Goal: Information Seeking & Learning: Learn about a topic

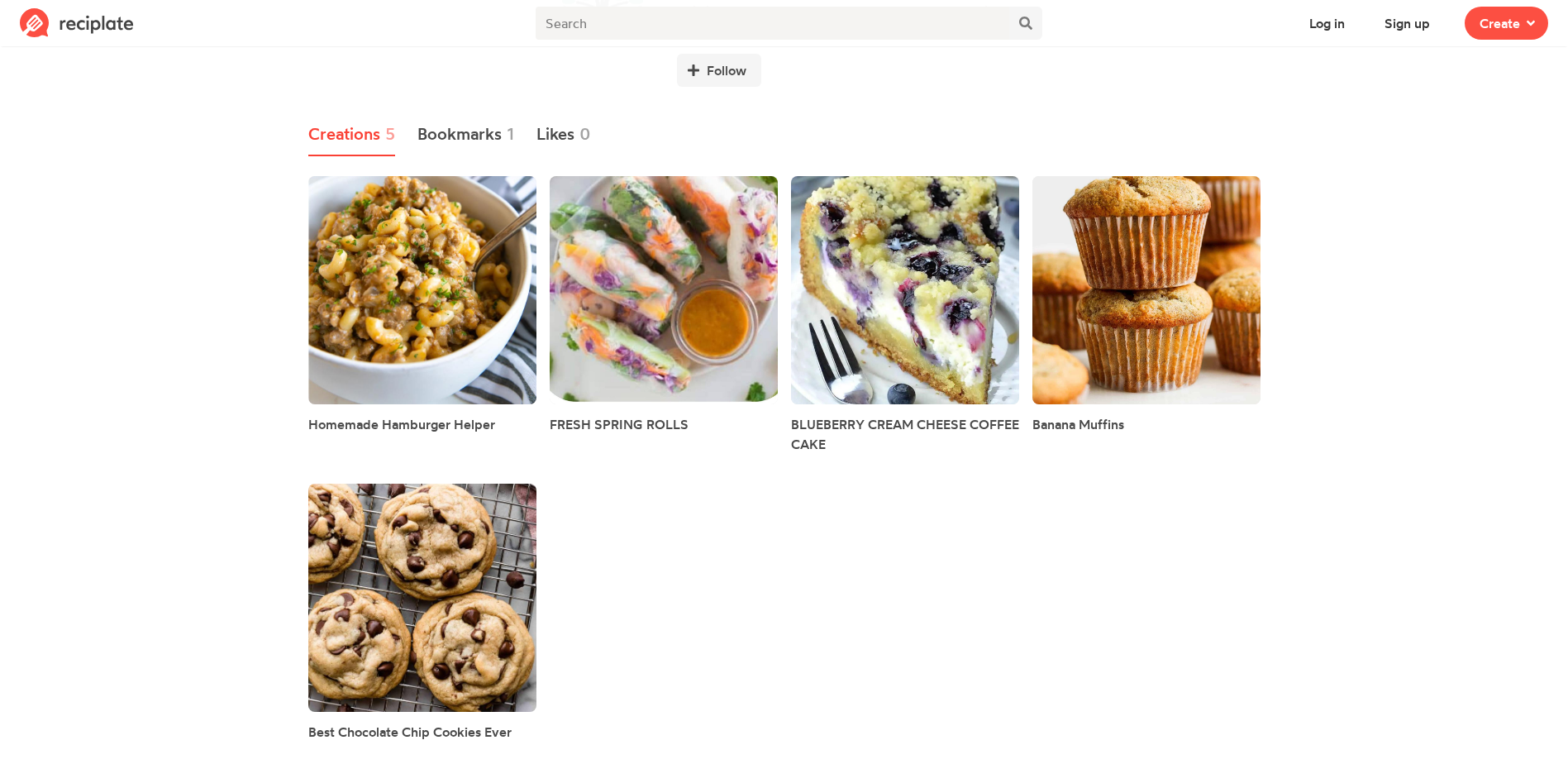
scroll to position [158, 0]
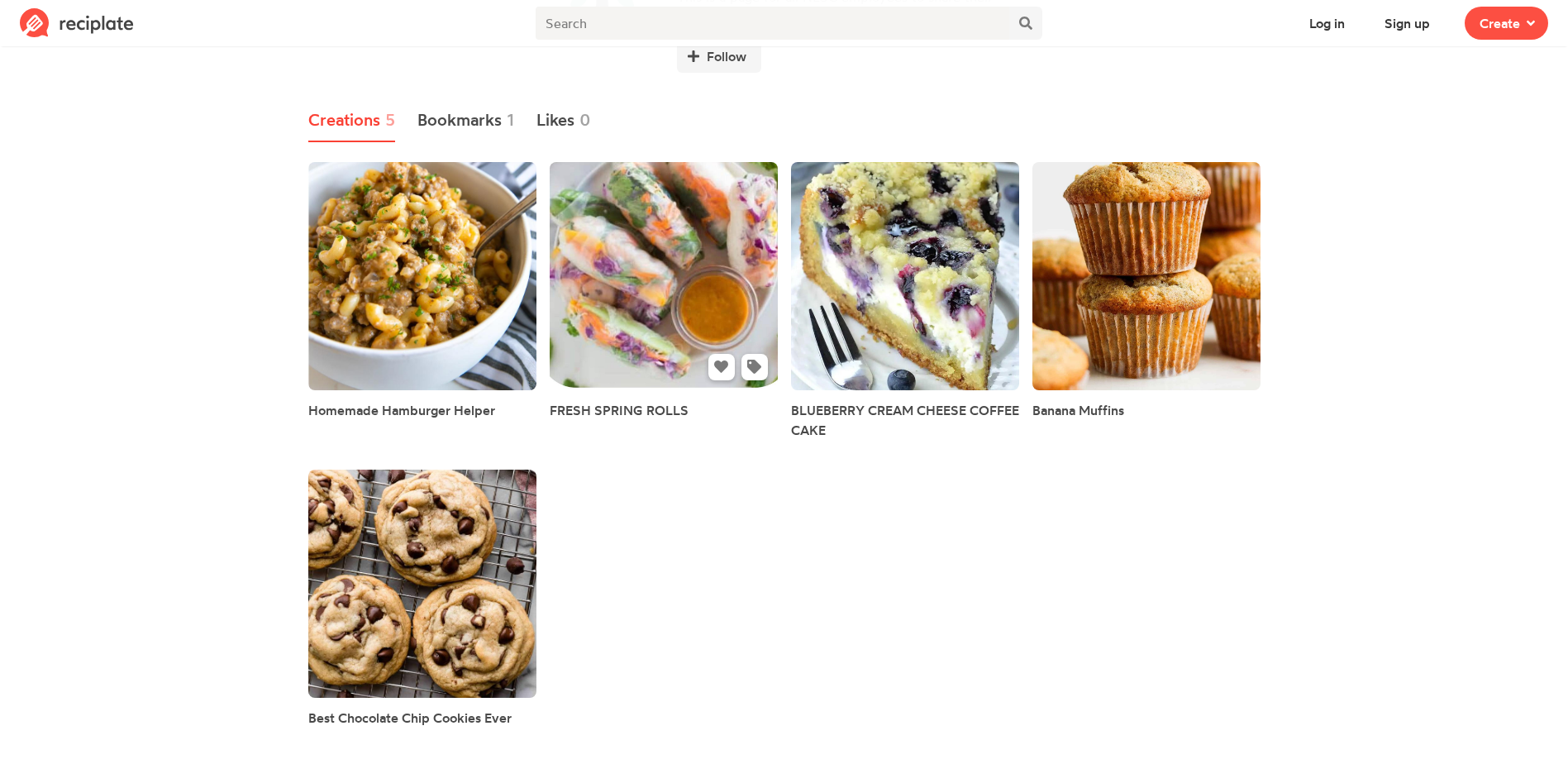
click at [614, 283] on link at bounding box center [664, 276] width 228 height 228
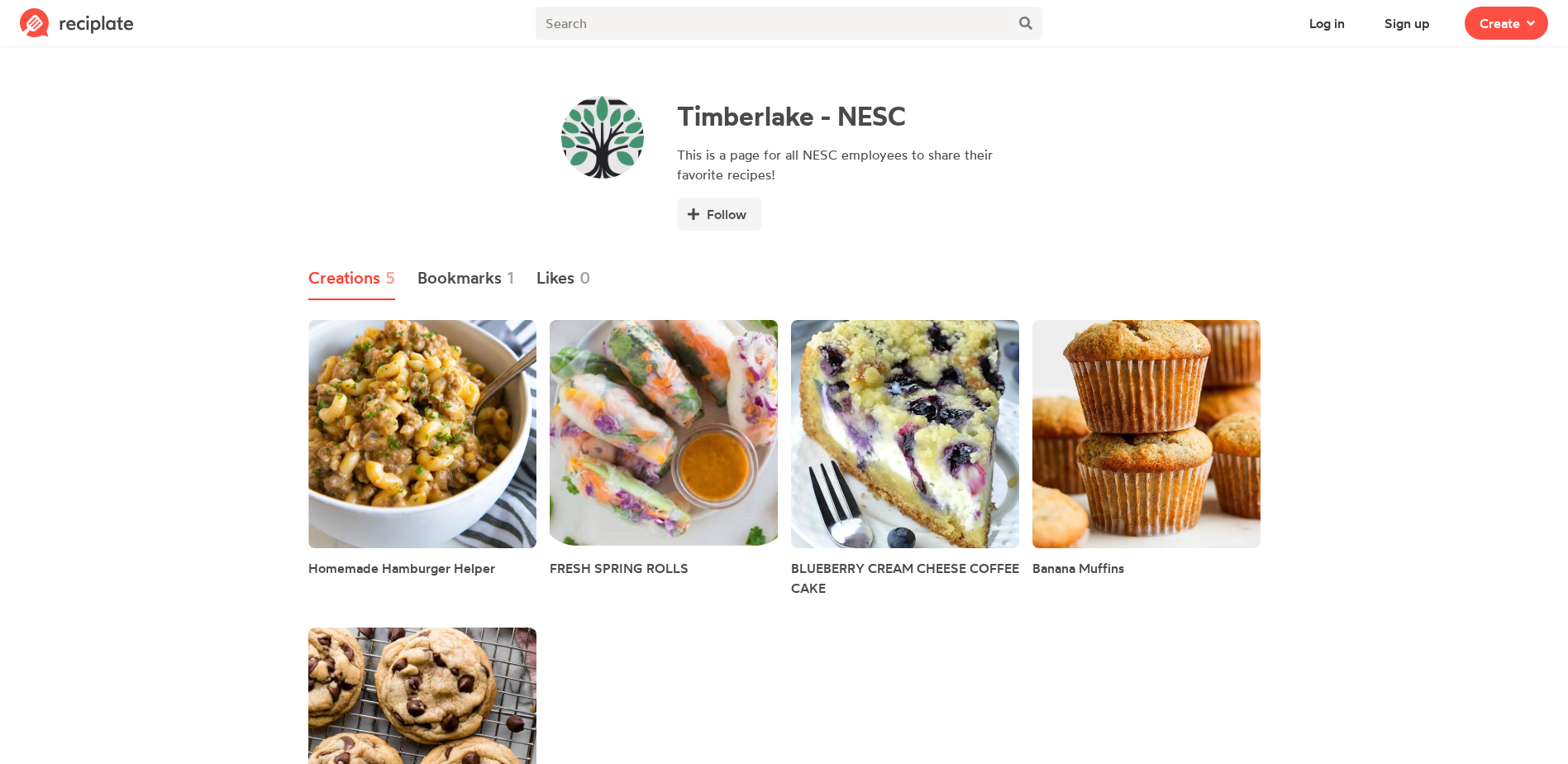
scroll to position [158, 0]
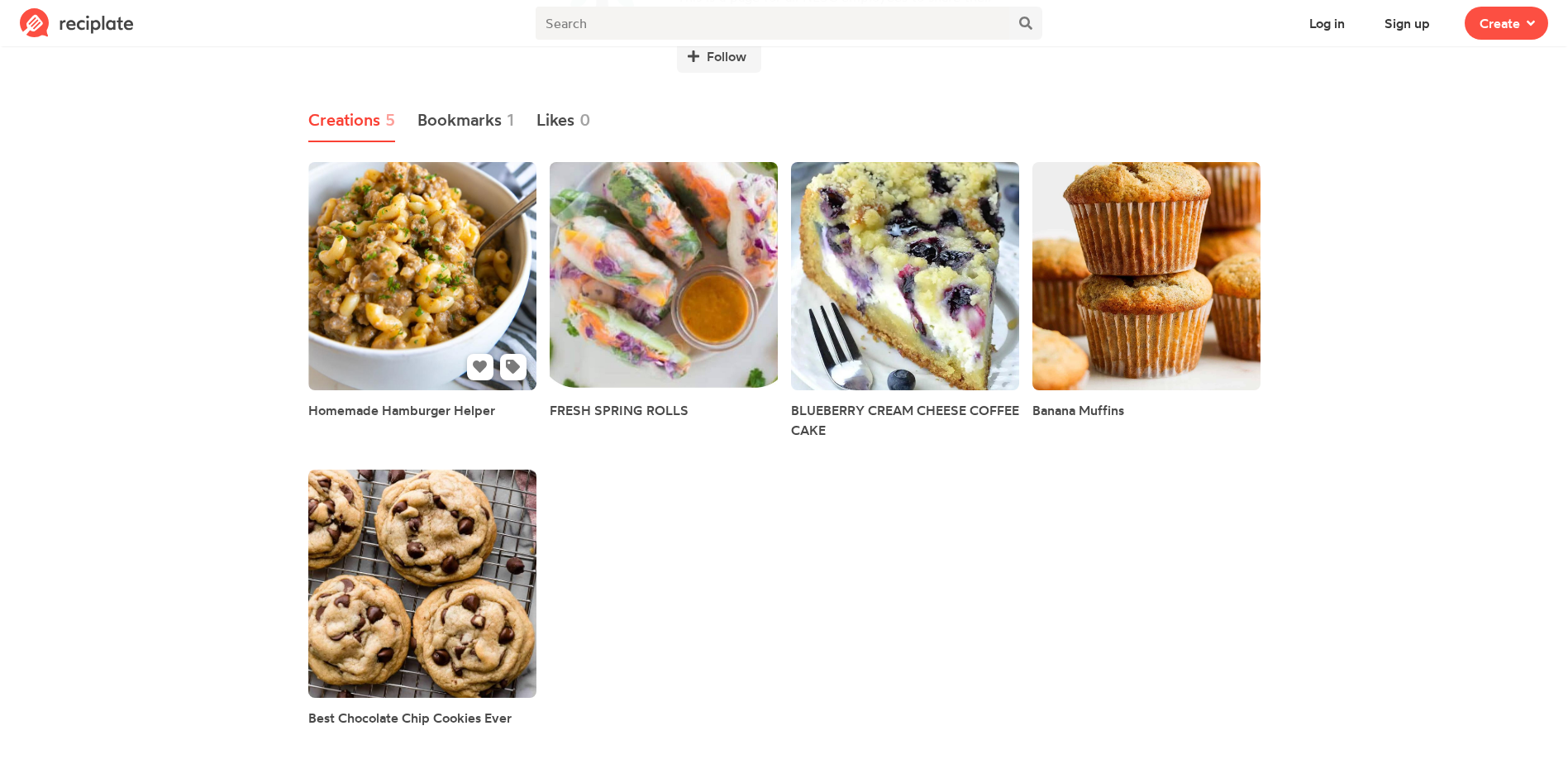
click at [403, 251] on link at bounding box center [422, 276] width 228 height 228
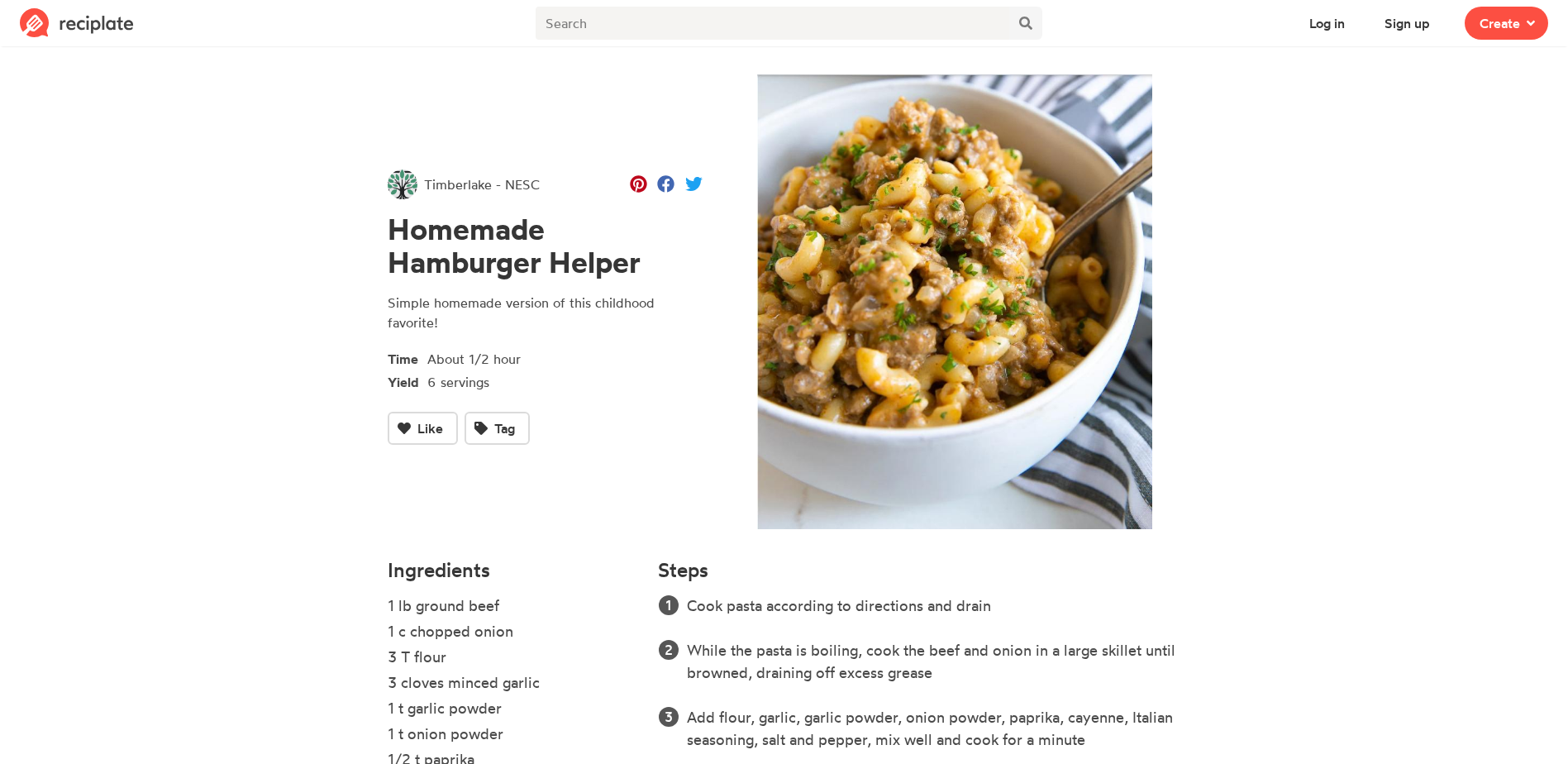
scroll to position [158, 0]
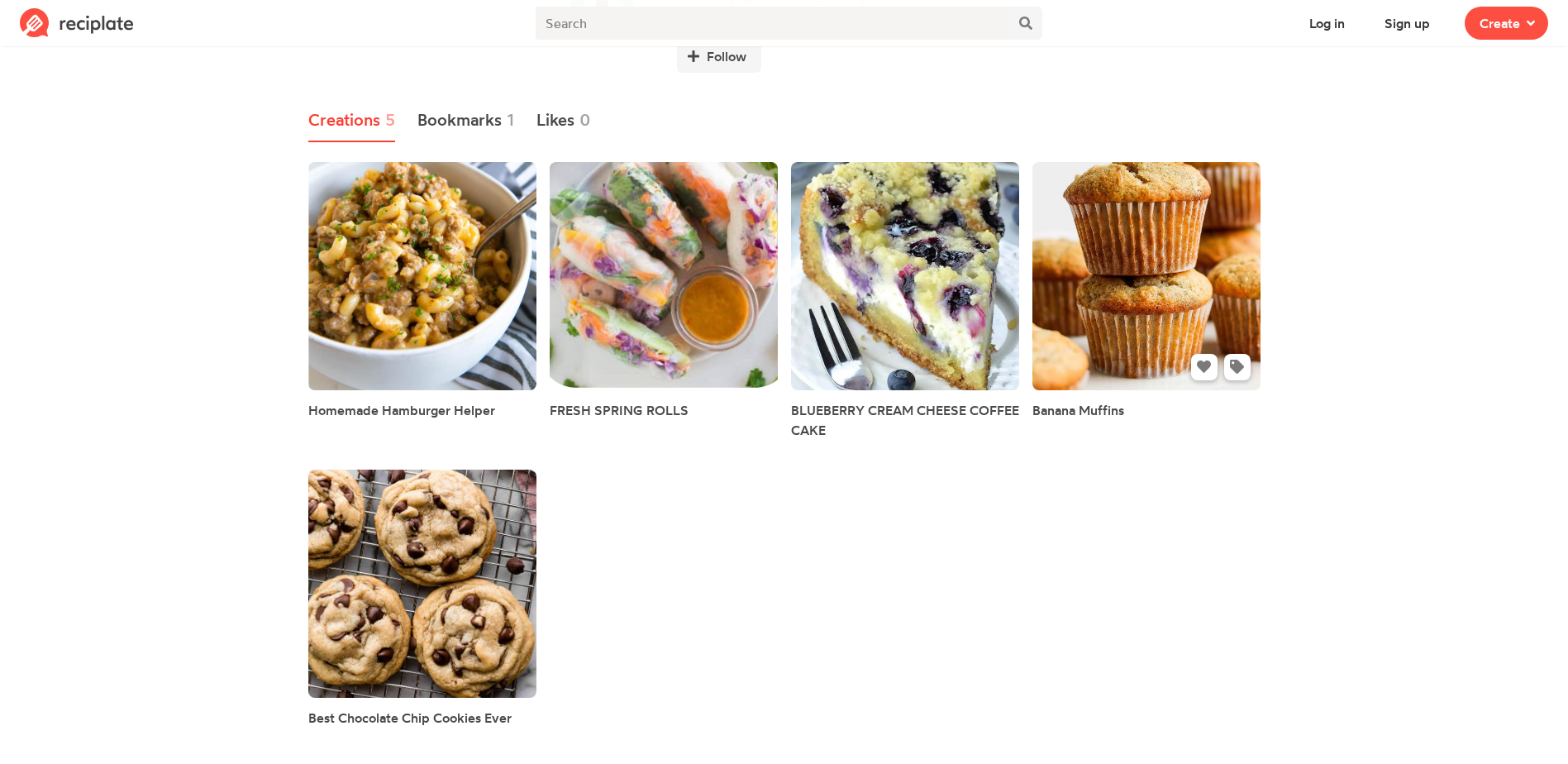
click at [1187, 265] on link at bounding box center [1147, 276] width 228 height 228
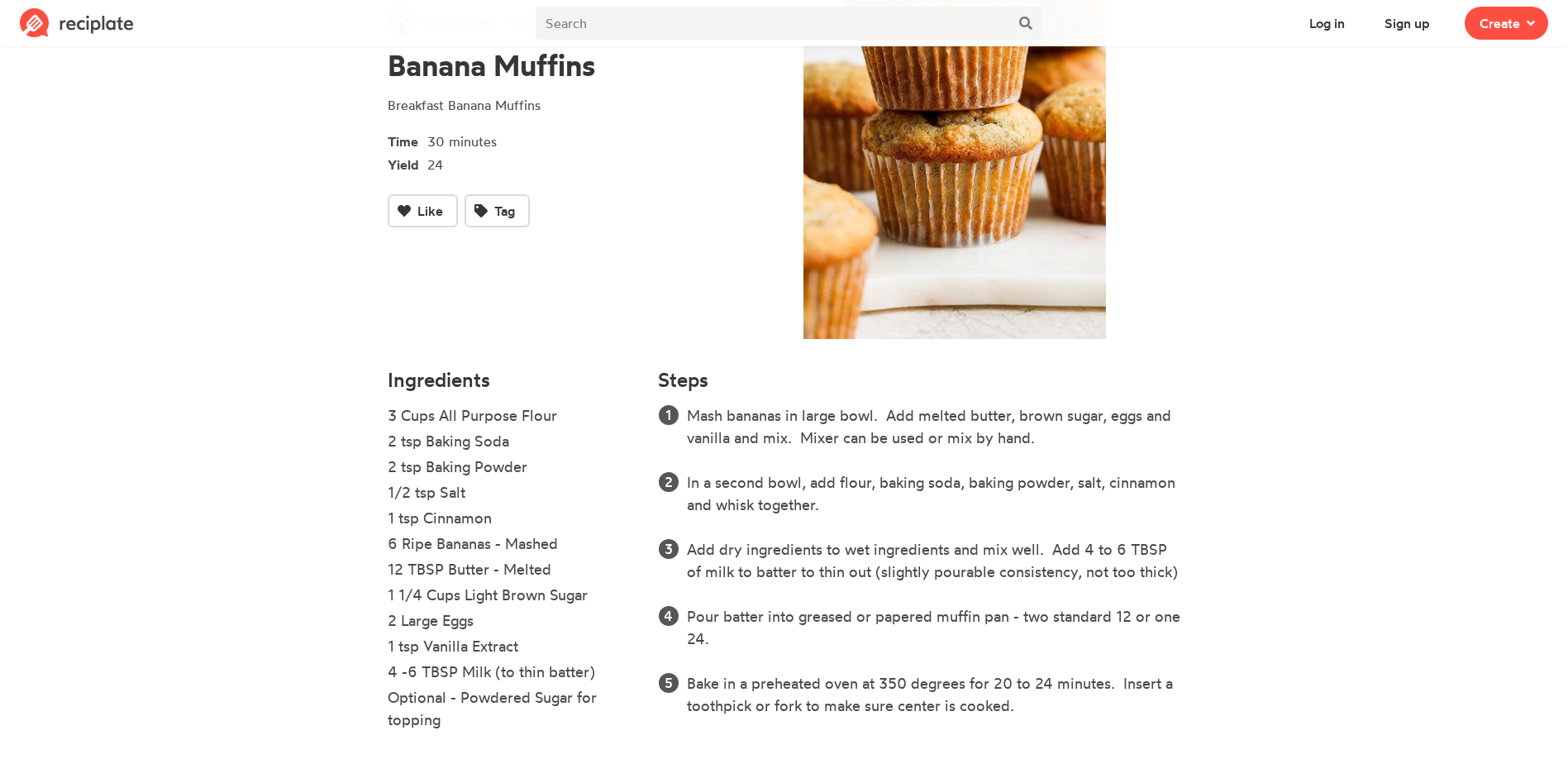
scroll to position [195, 0]
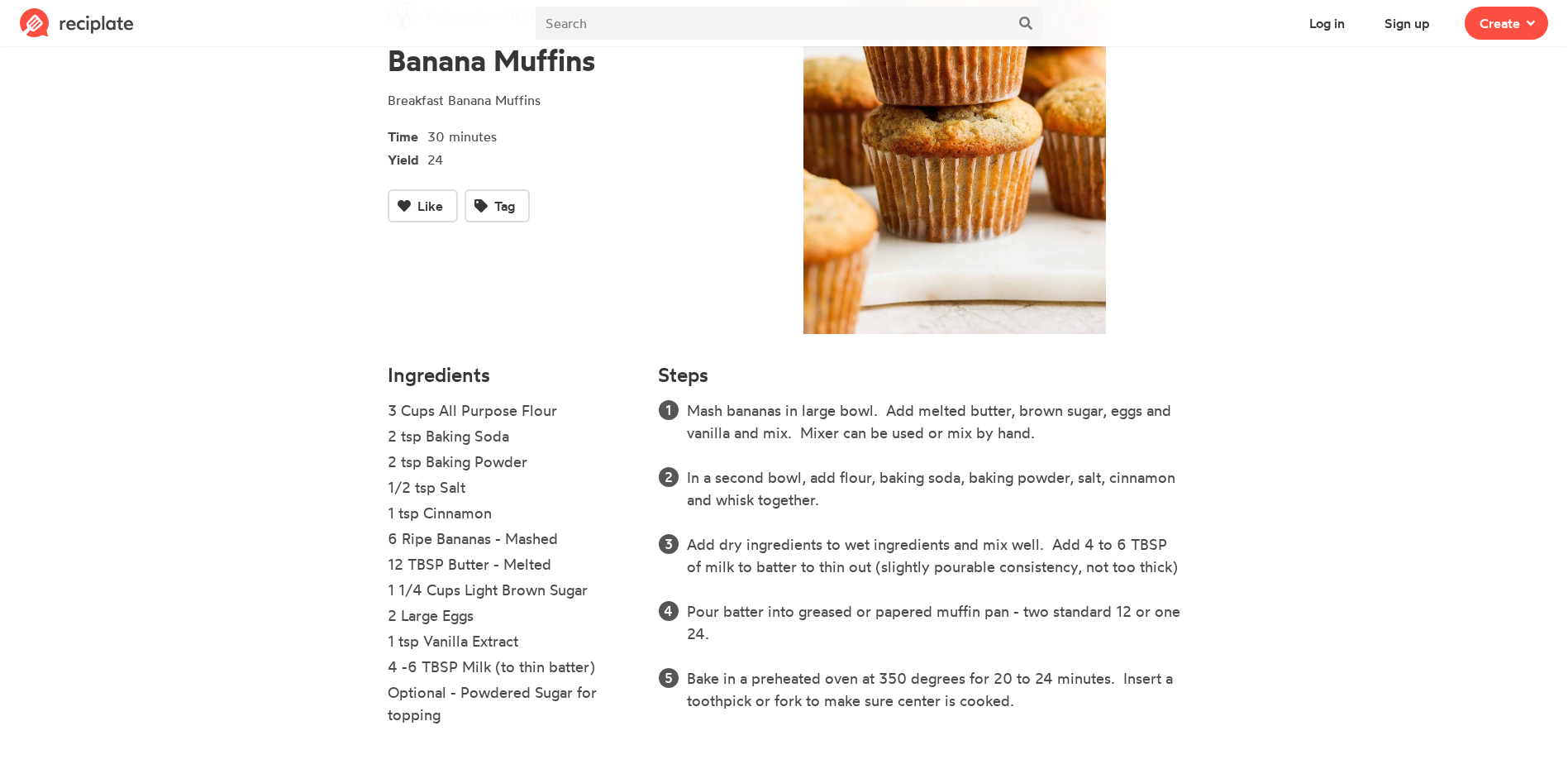
scroll to position [158, 0]
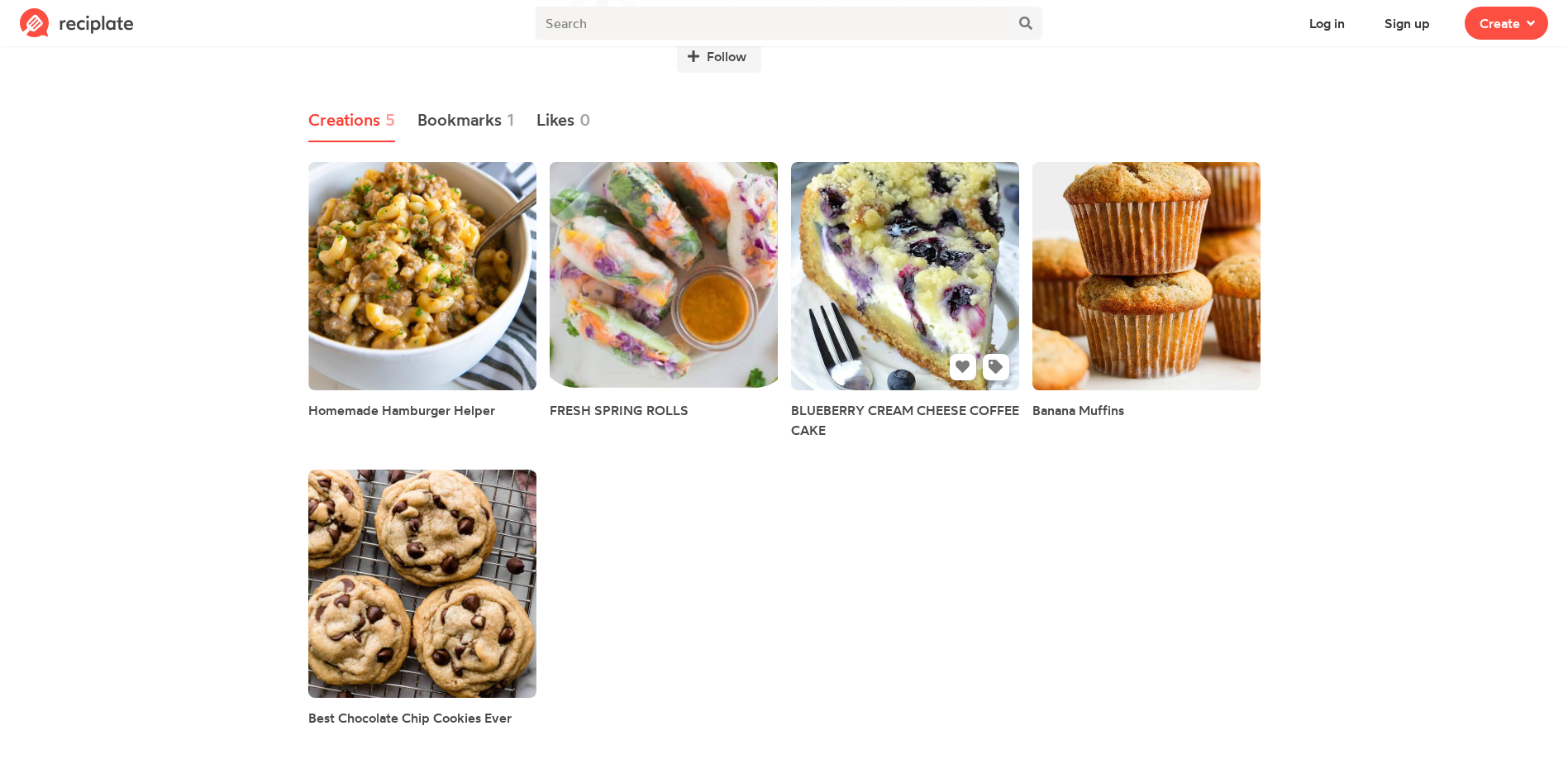
click at [930, 267] on link at bounding box center [905, 276] width 228 height 228
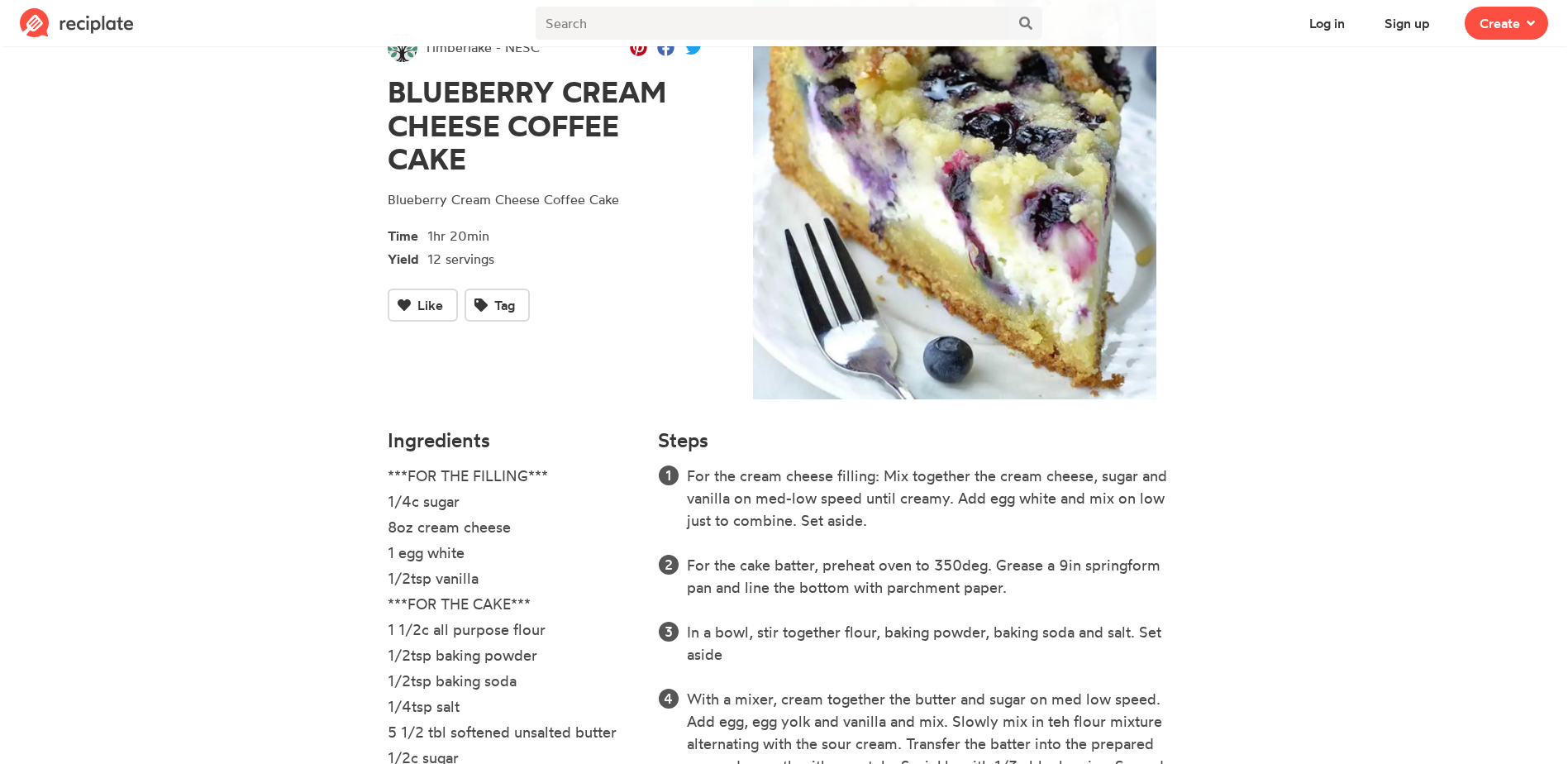
scroll to position [413, 0]
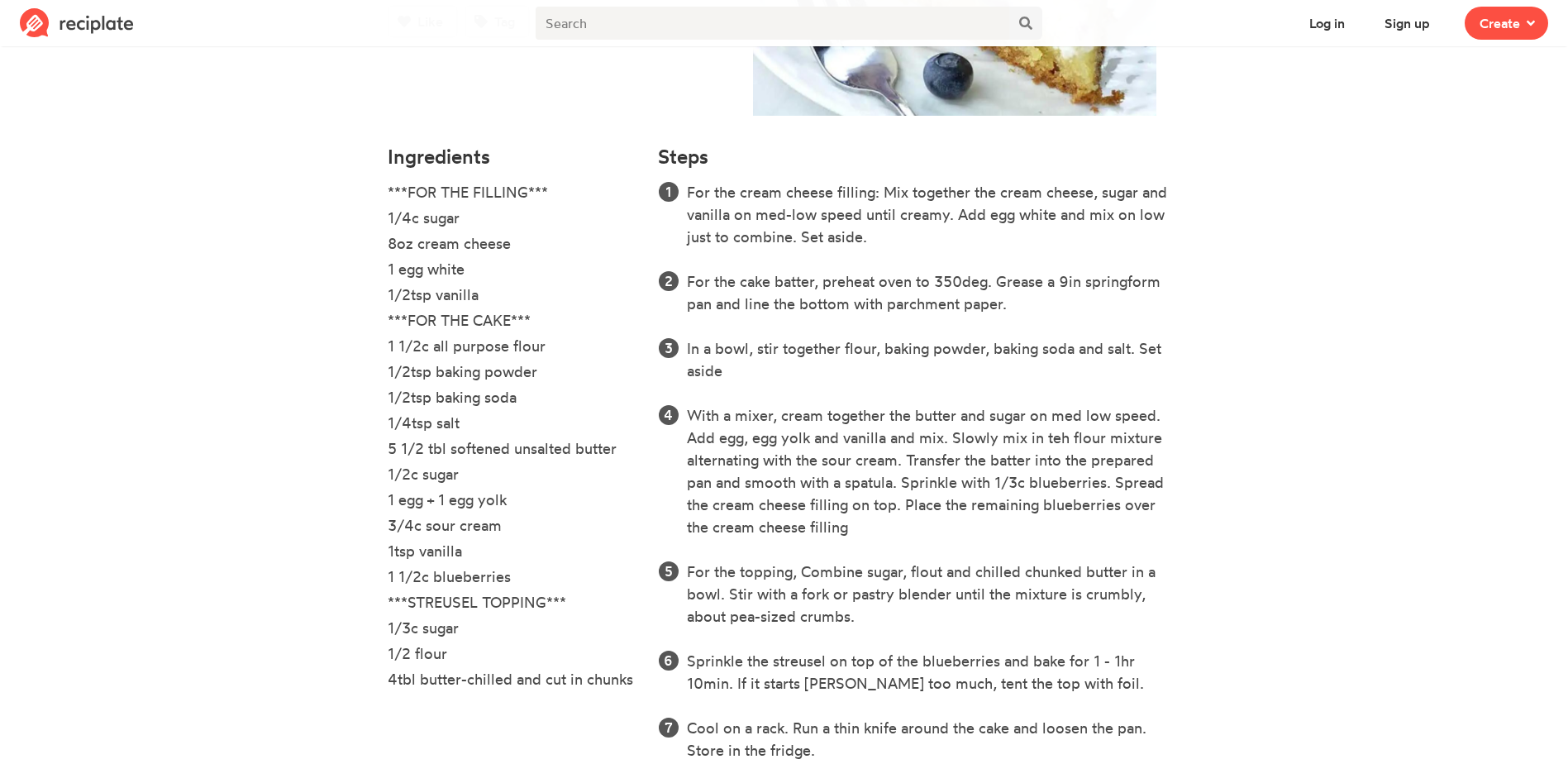
scroll to position [158, 0]
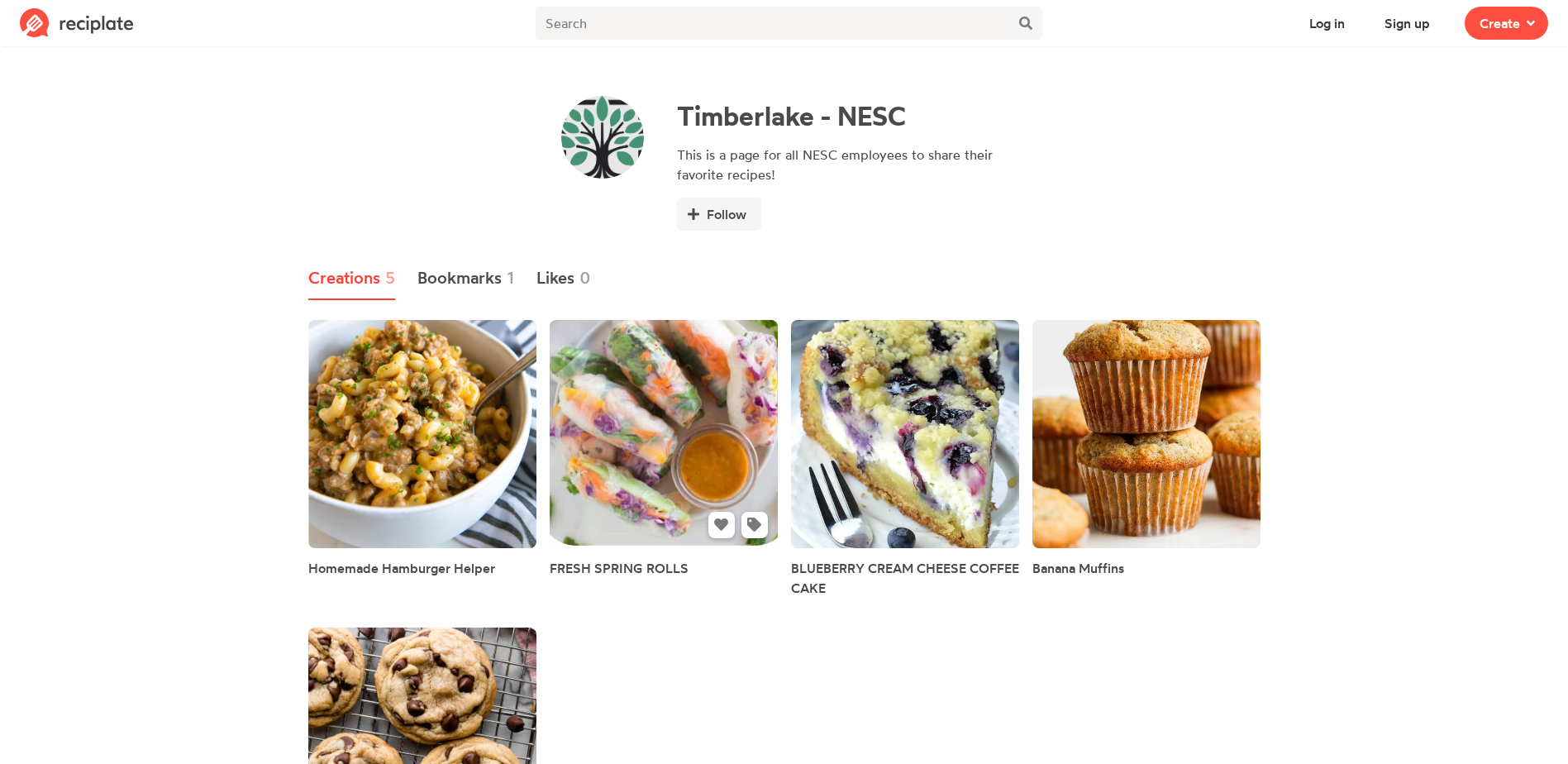
click at [702, 423] on link at bounding box center [664, 434] width 228 height 228
